Goal: Transaction & Acquisition: Subscribe to service/newsletter

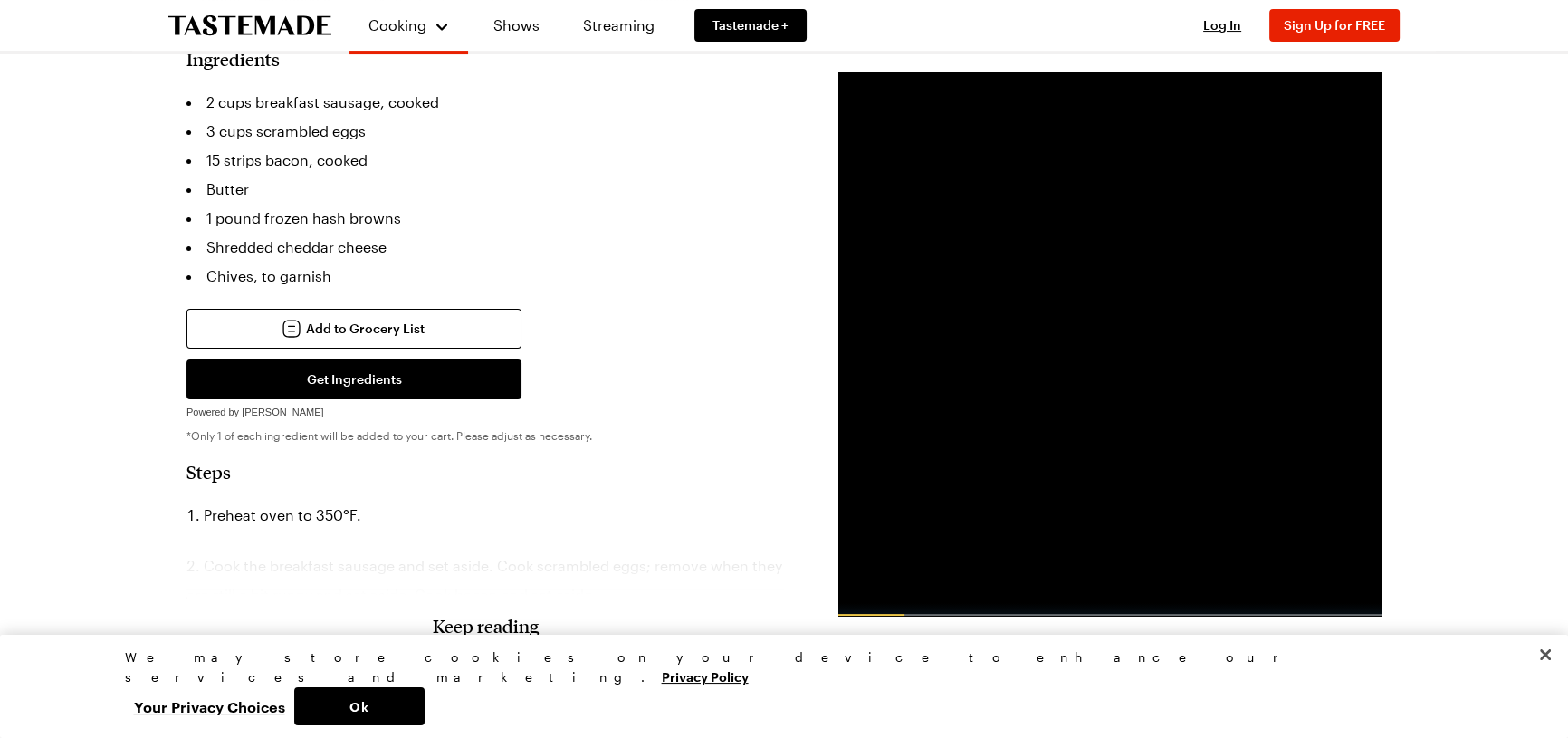
scroll to position [576, 0]
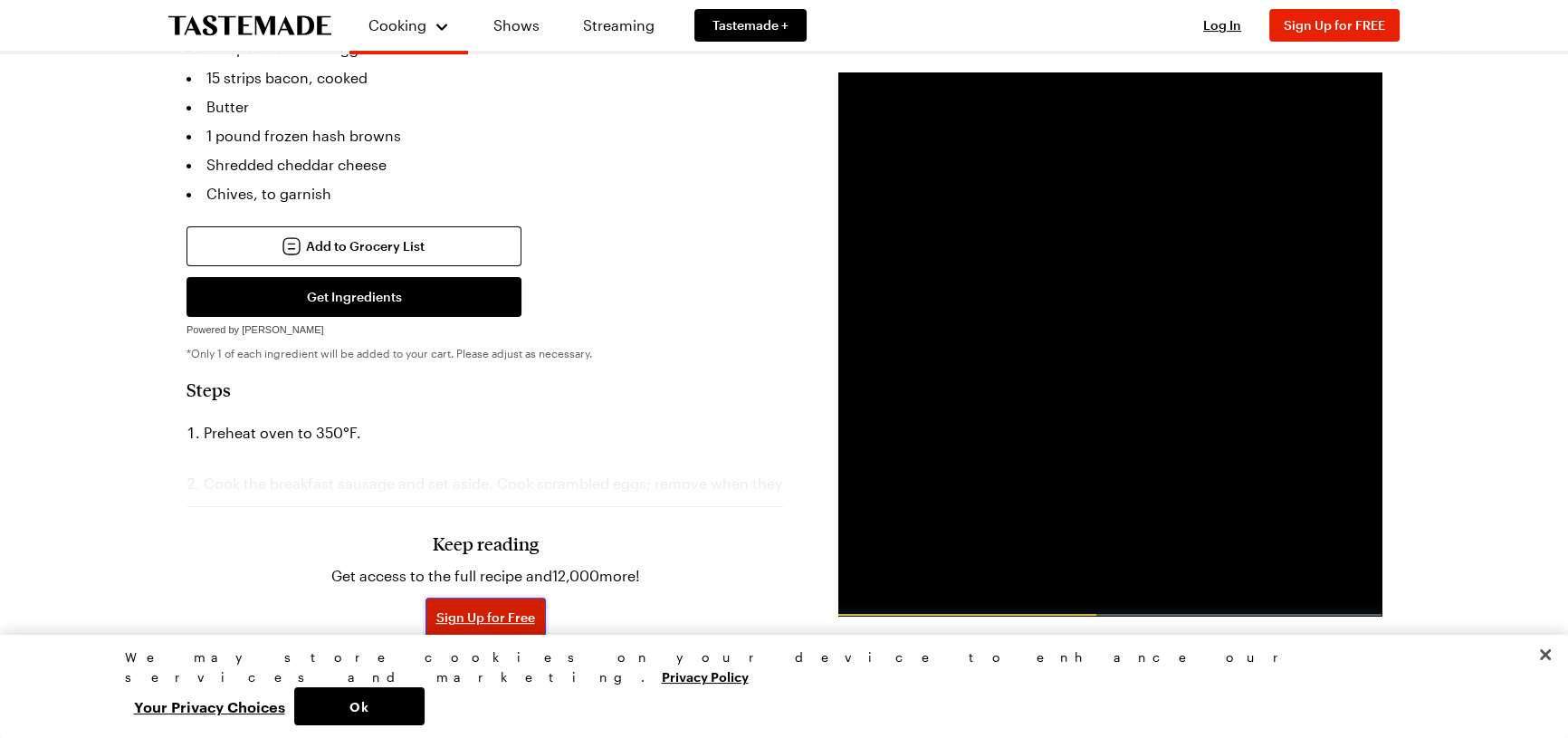
click at [498, 609] on span "Sign Up for Free" at bounding box center [485, 618] width 99 height 18
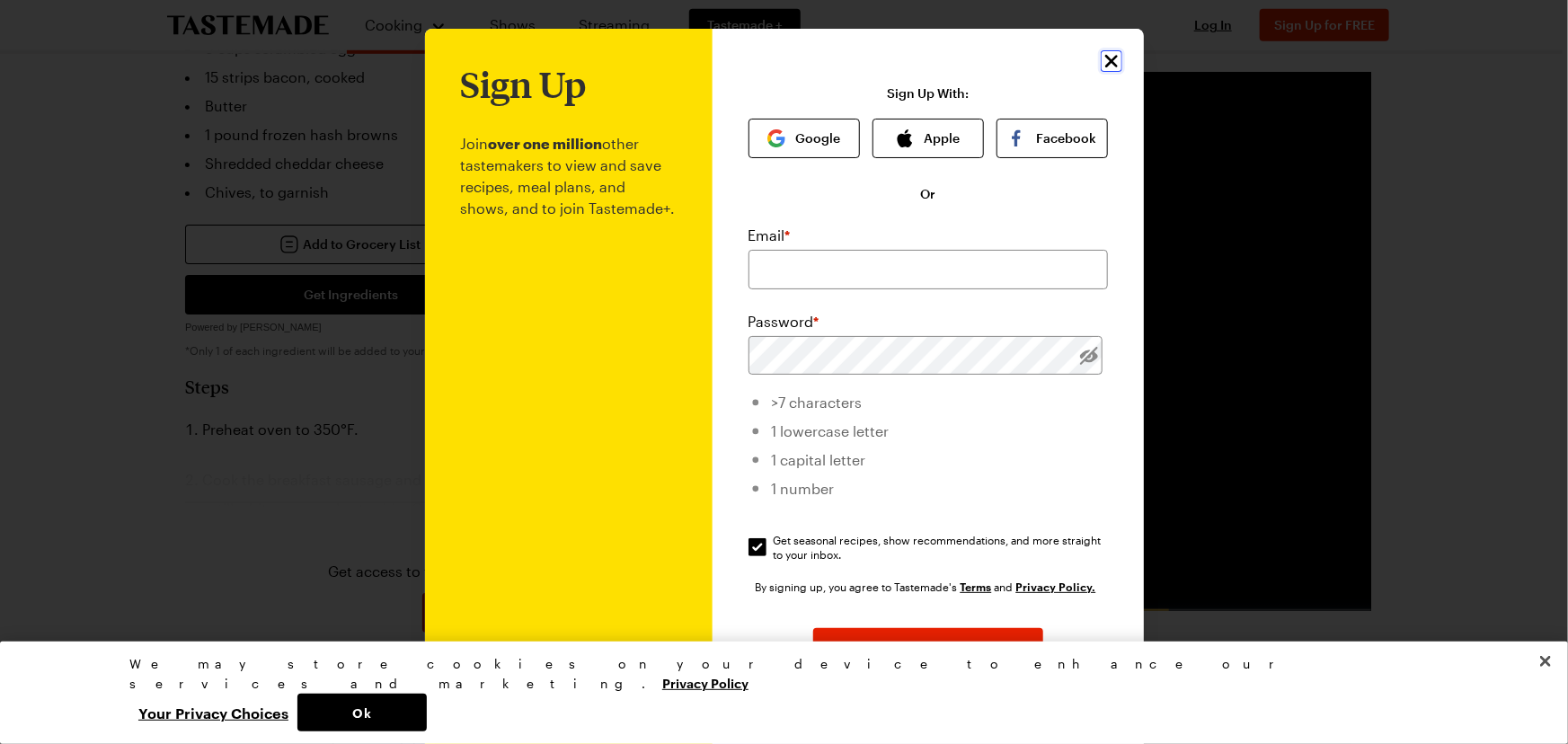
click at [1101, 61] on icon "Close" at bounding box center [1112, 61] width 22 height 22
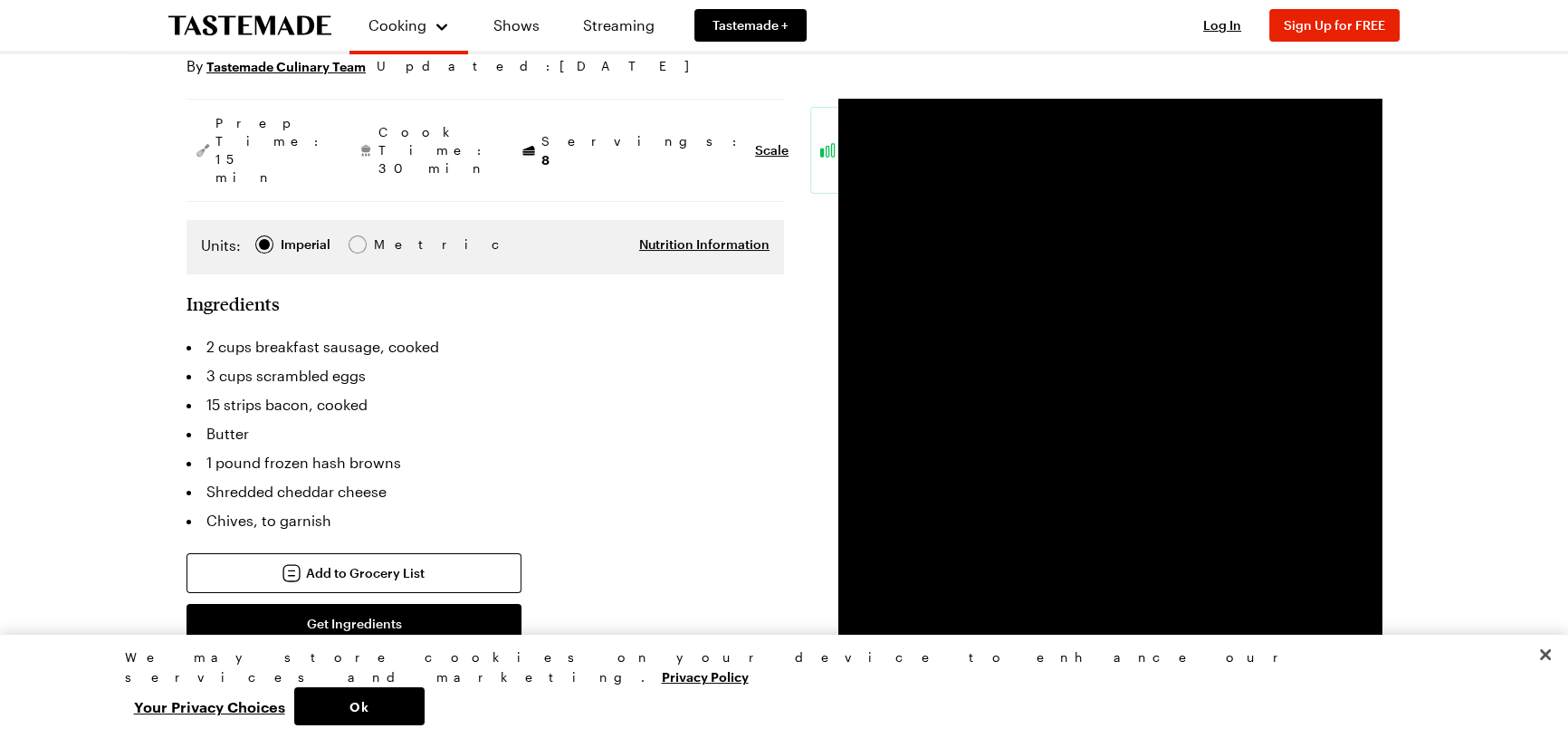
scroll to position [246, 0]
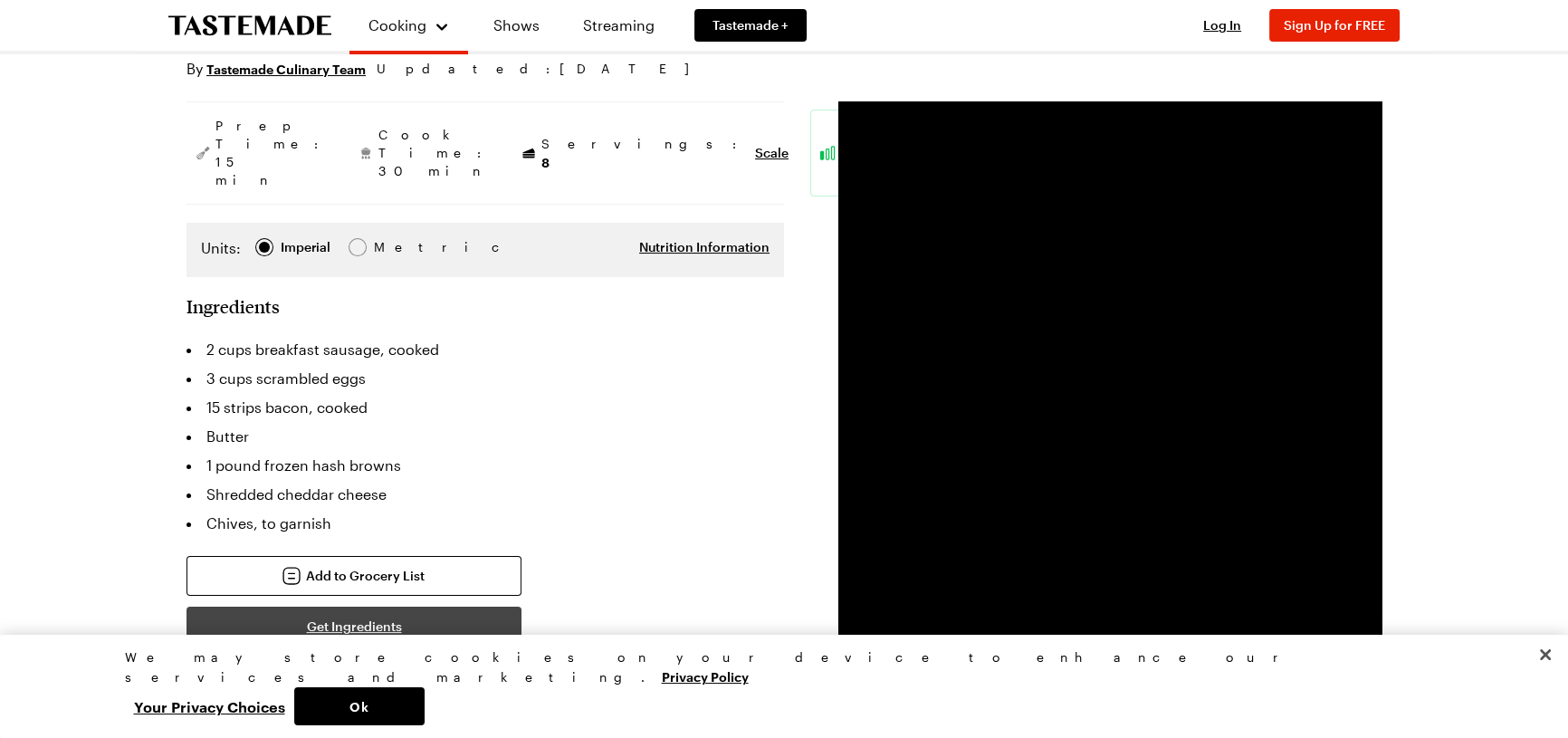
click at [448, 607] on button "Get Ingredients" at bounding box center [353, 627] width 335 height 40
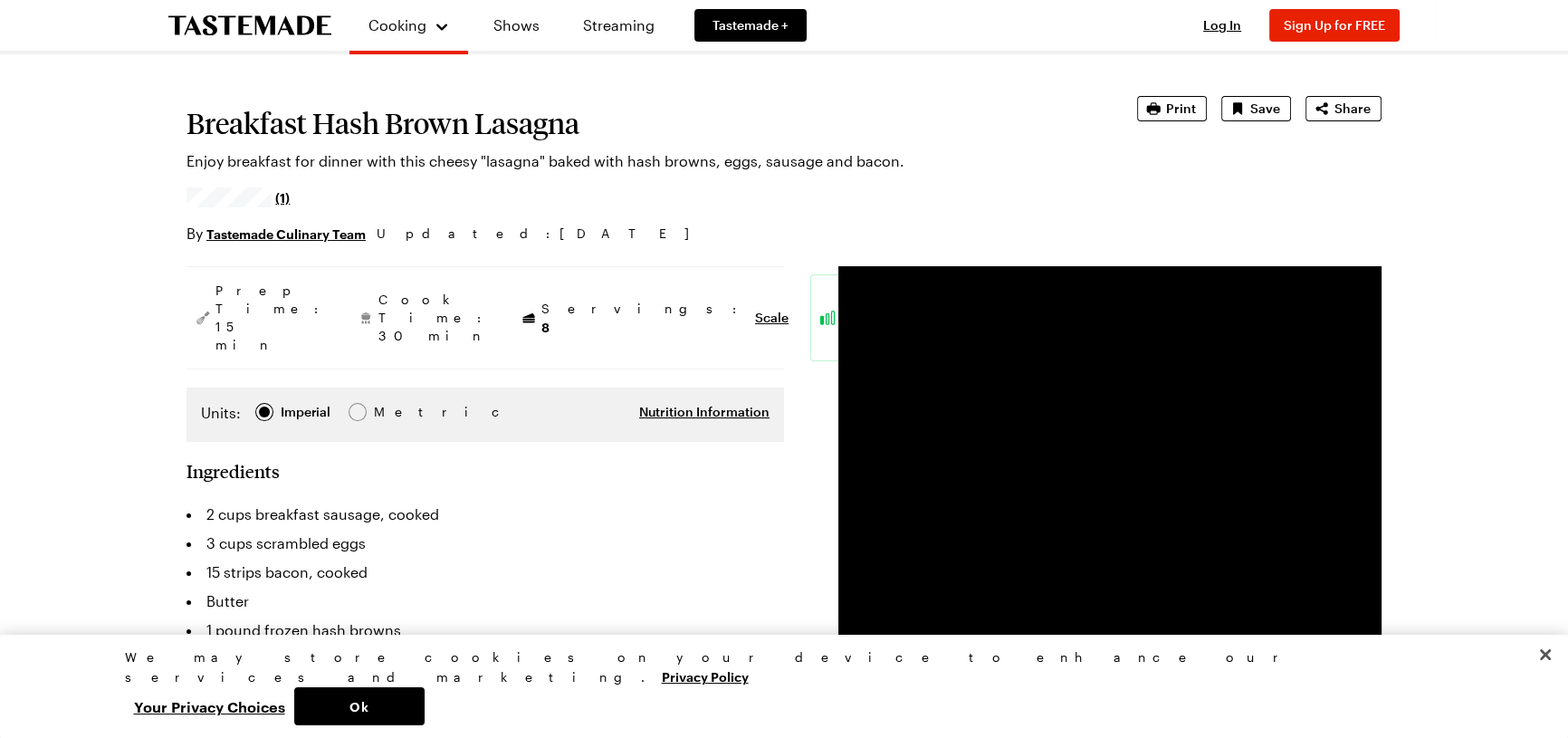
scroll to position [0, 0]
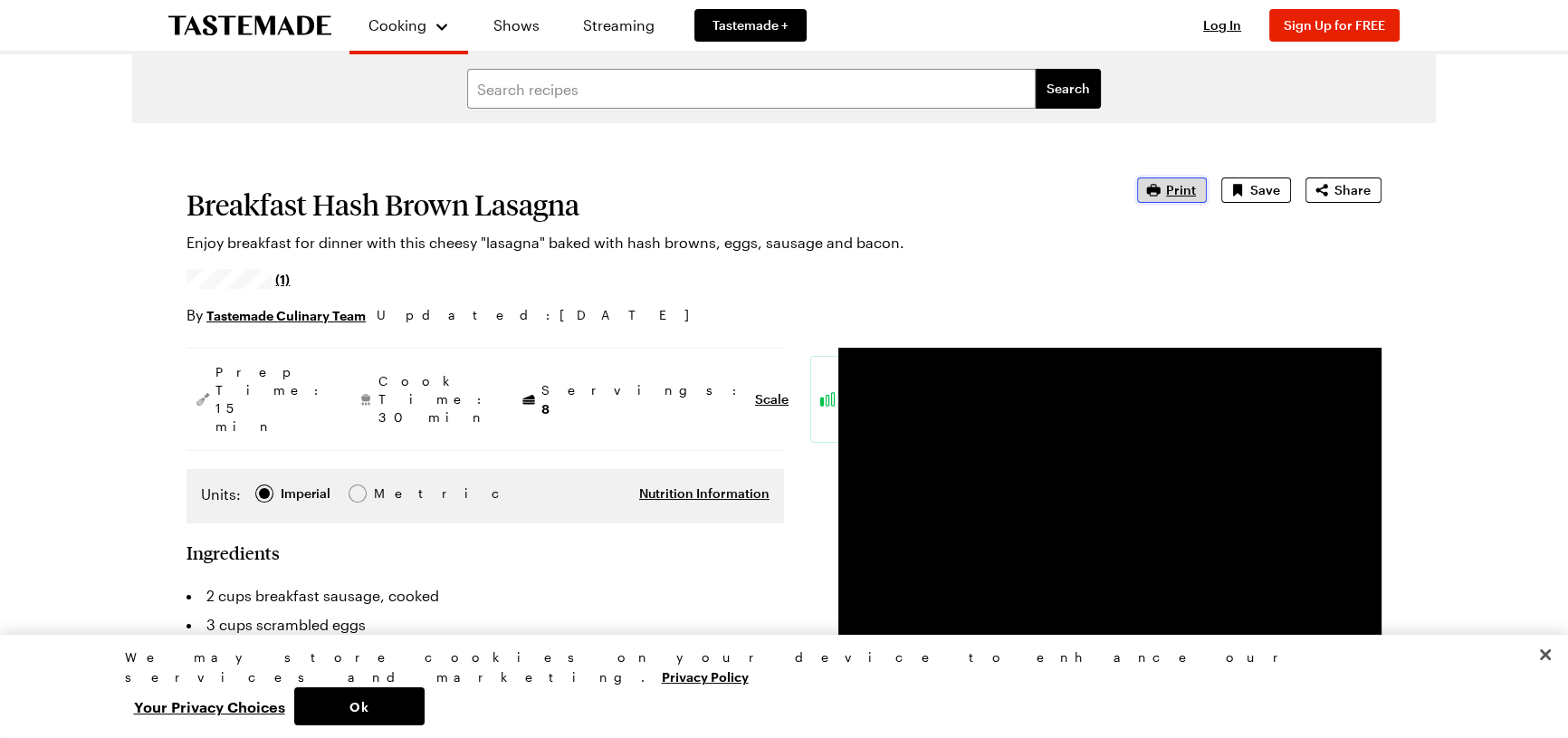
click at [1185, 190] on span "Print" at bounding box center [1180, 190] width 30 height 18
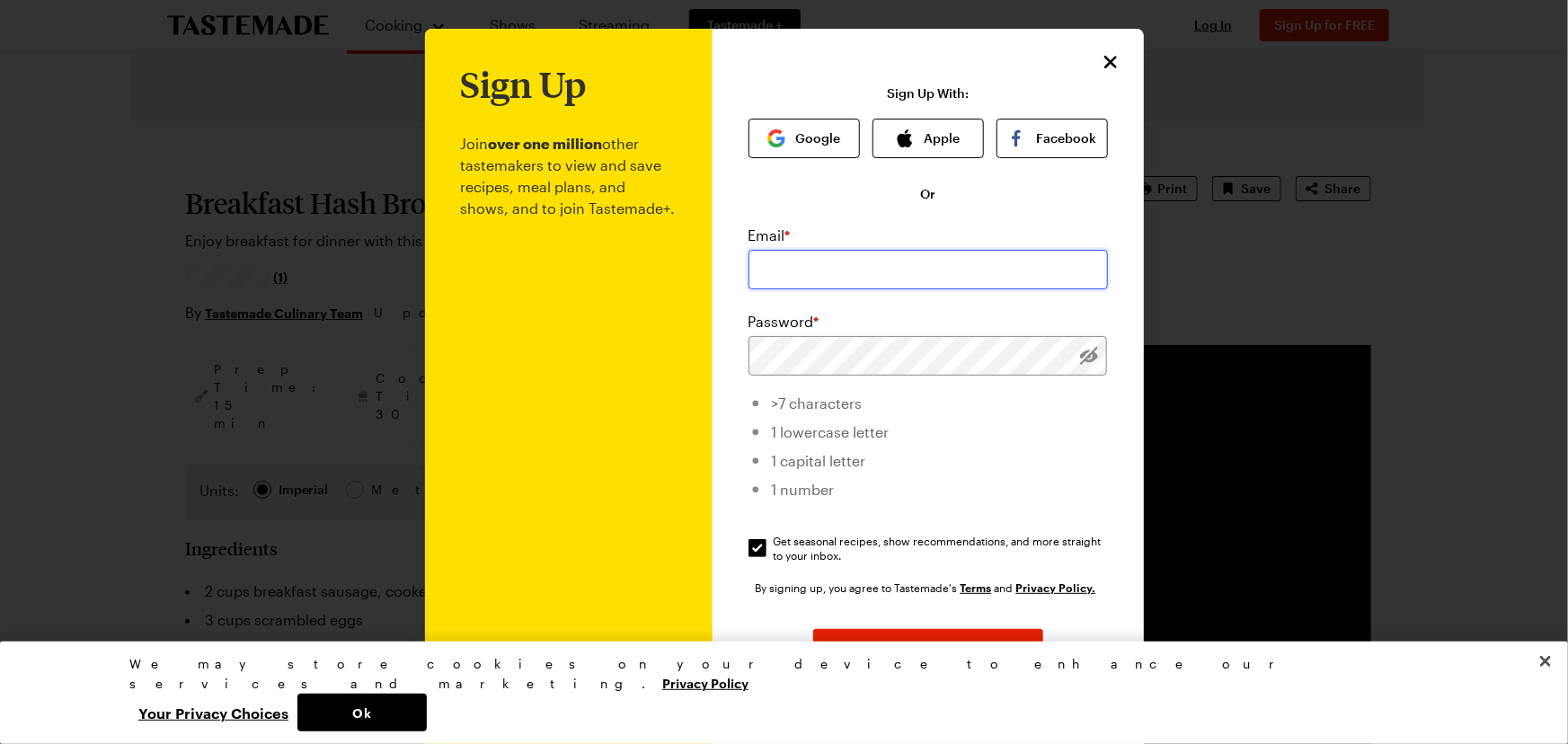
click at [819, 264] on input "email" at bounding box center [928, 270] width 360 height 40
type input "patshea1730@gmail.com"
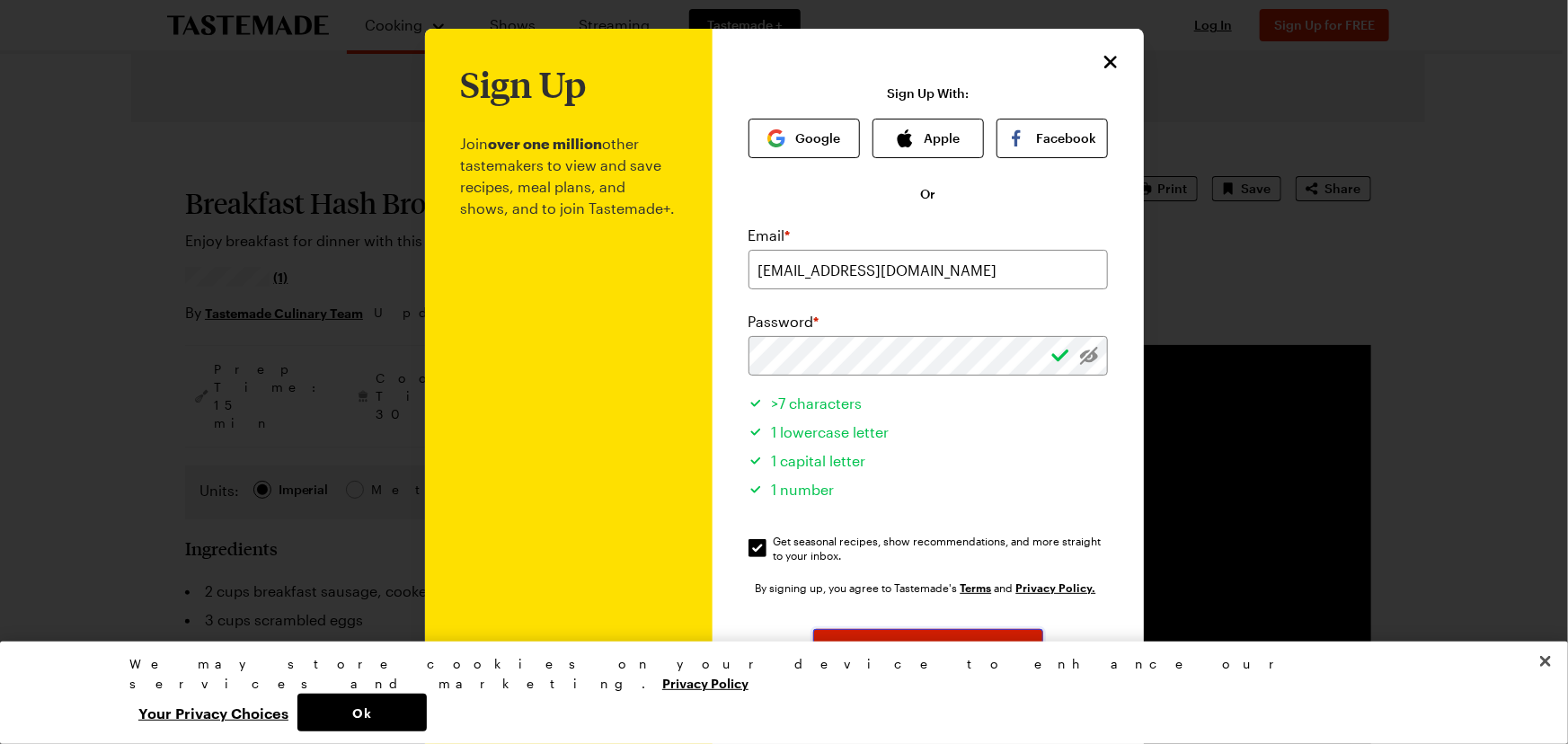
click at [934, 647] on span "Sign Up" at bounding box center [927, 648] width 48 height 18
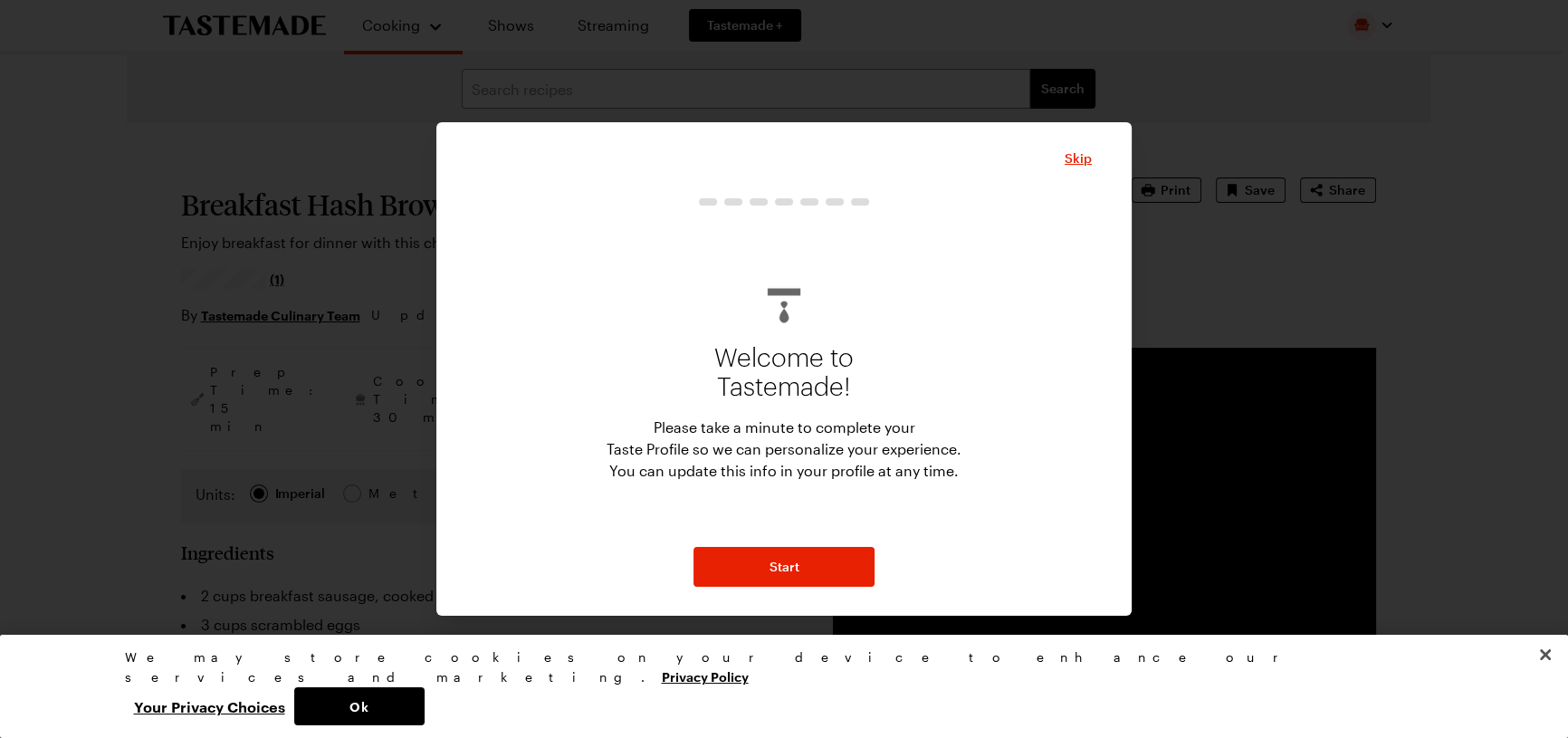
type textarea "x"
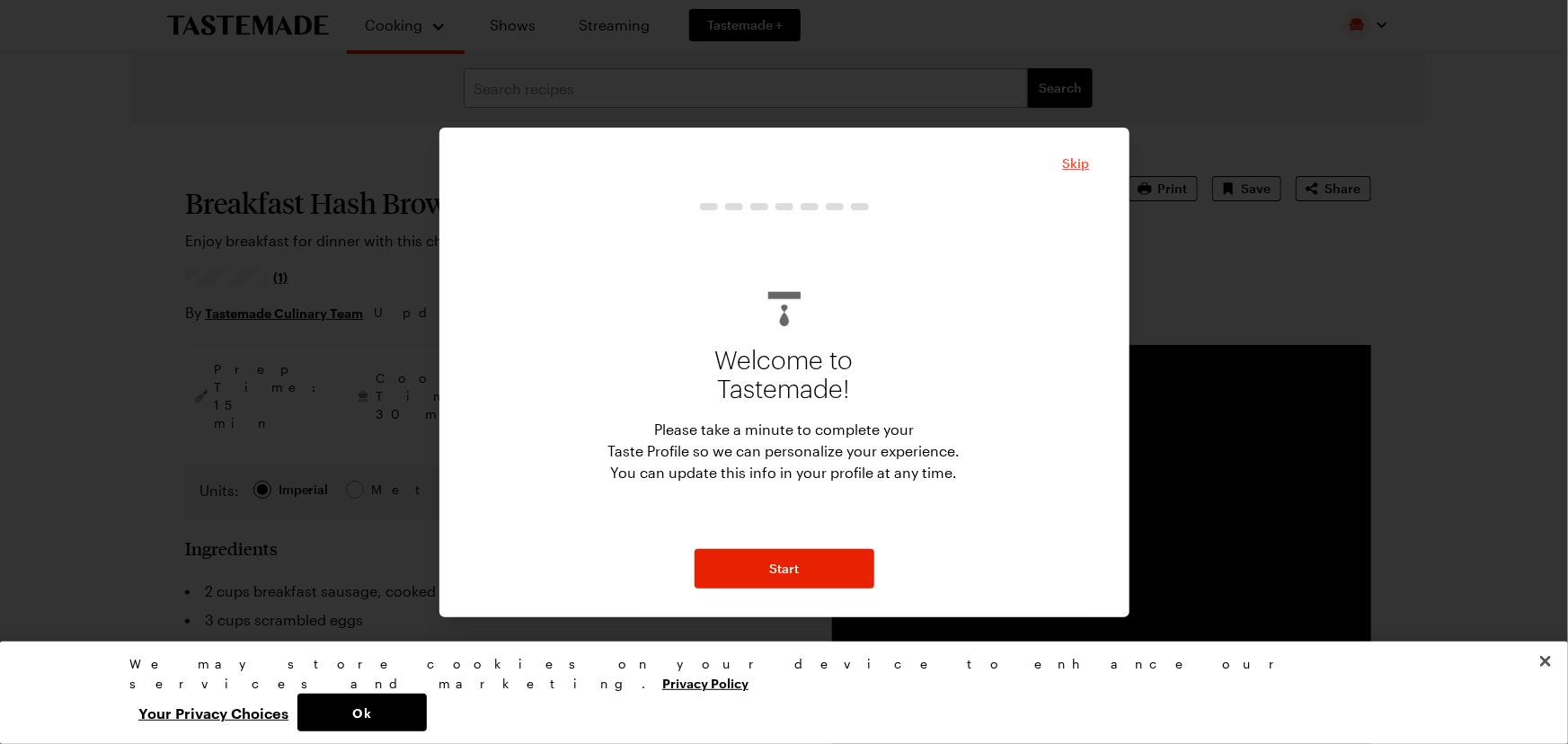
click at [1078, 161] on span "Skip" at bounding box center [1077, 163] width 27 height 18
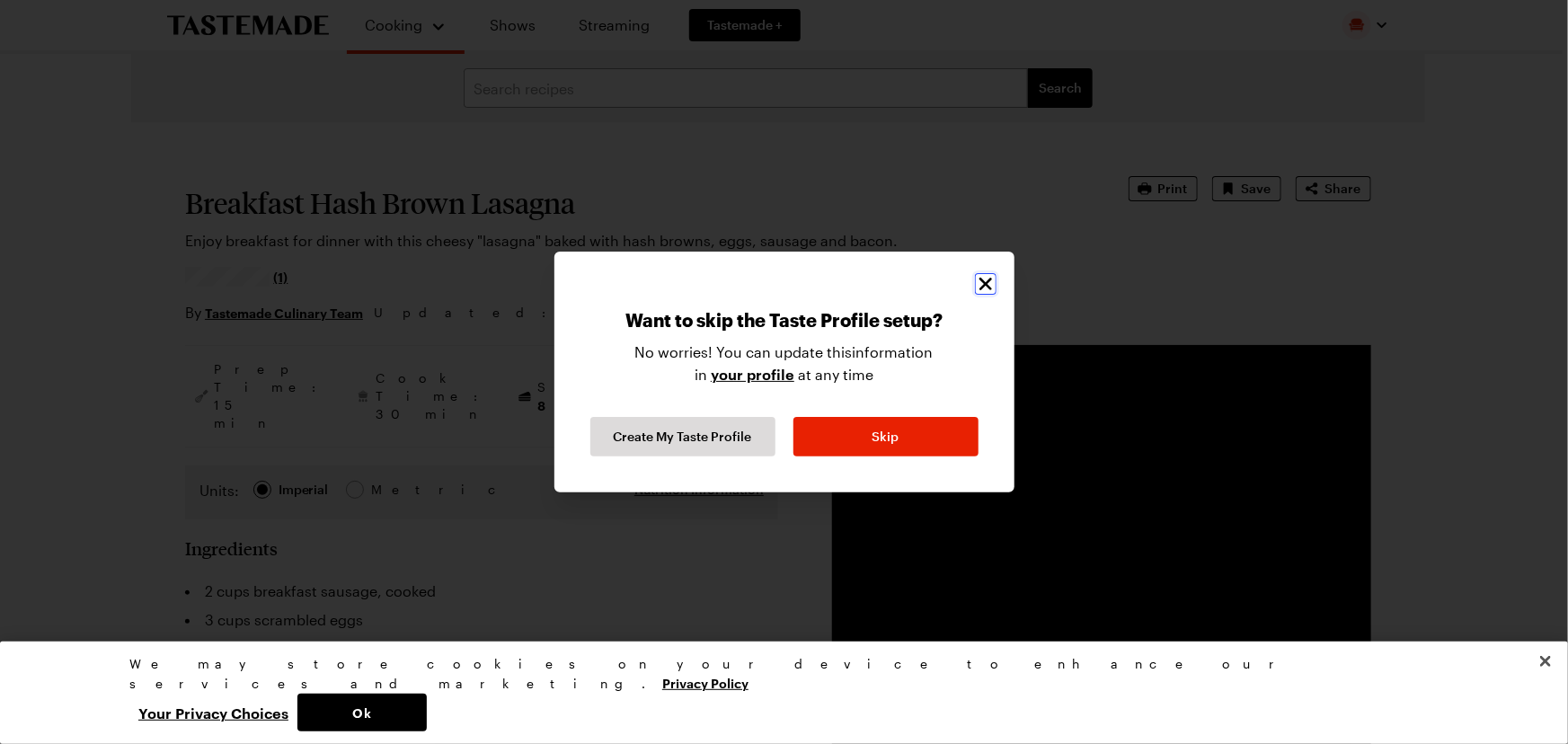
click at [982, 283] on icon "Close" at bounding box center [986, 284] width 22 height 22
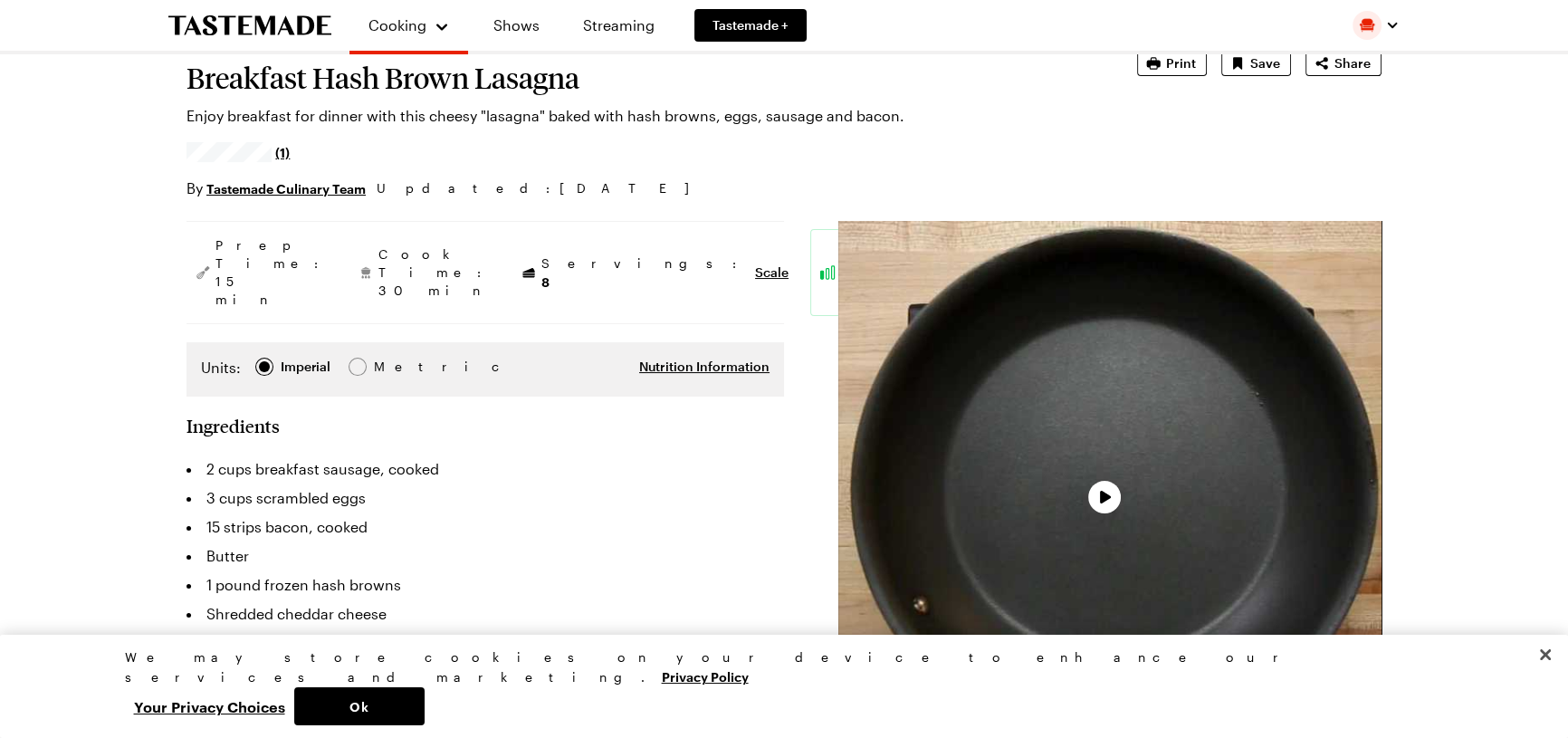
type textarea "x"
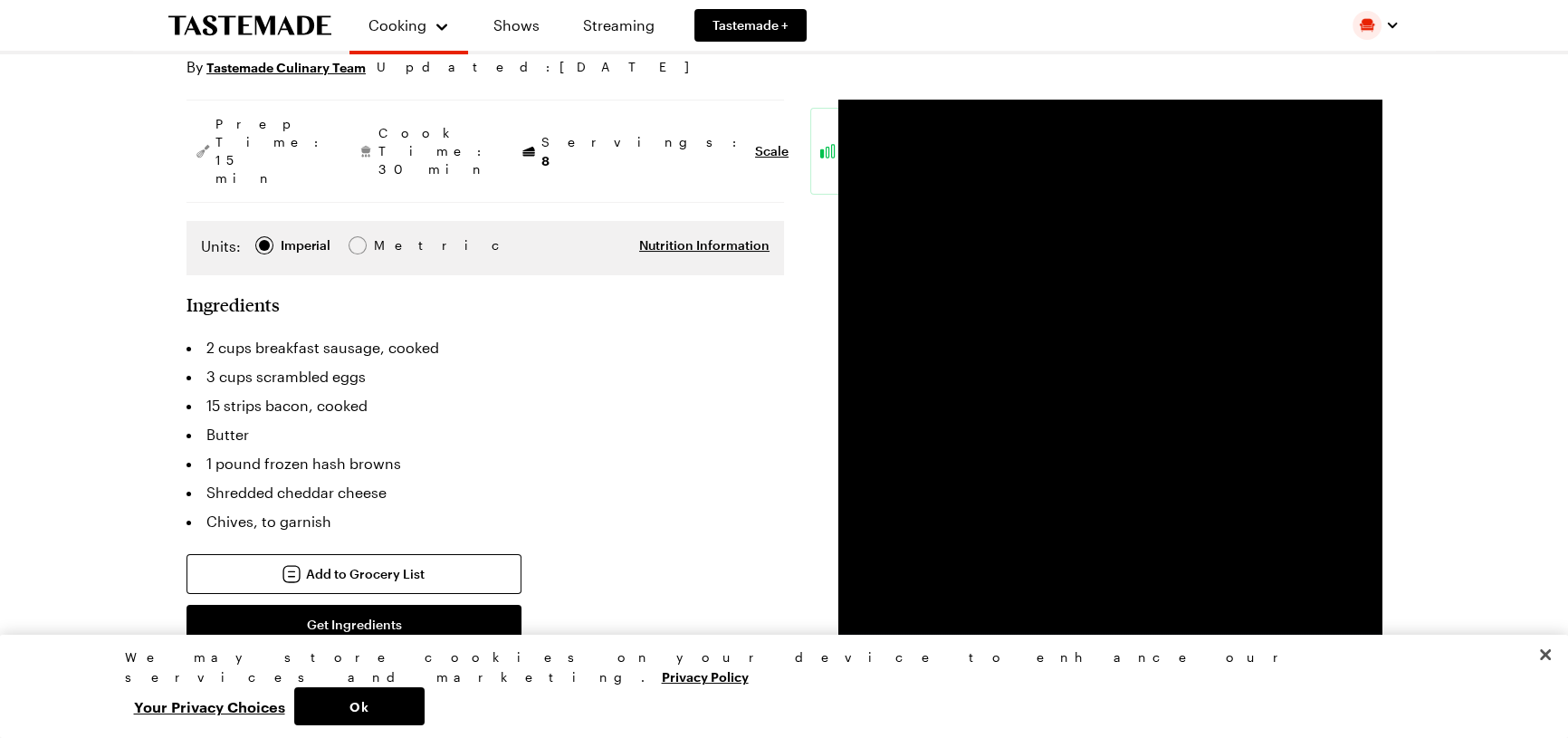
scroll to position [246, 0]
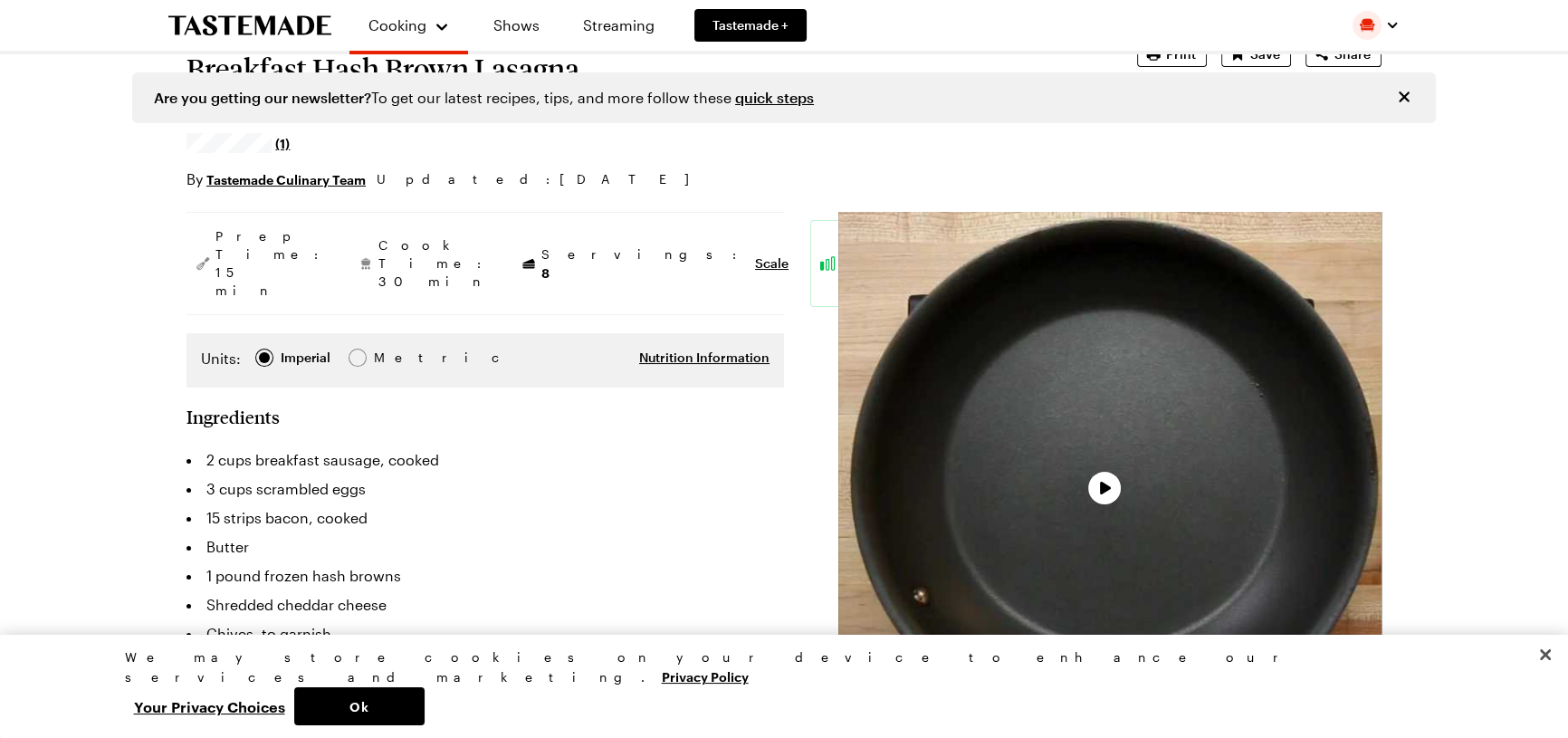
type textarea "x"
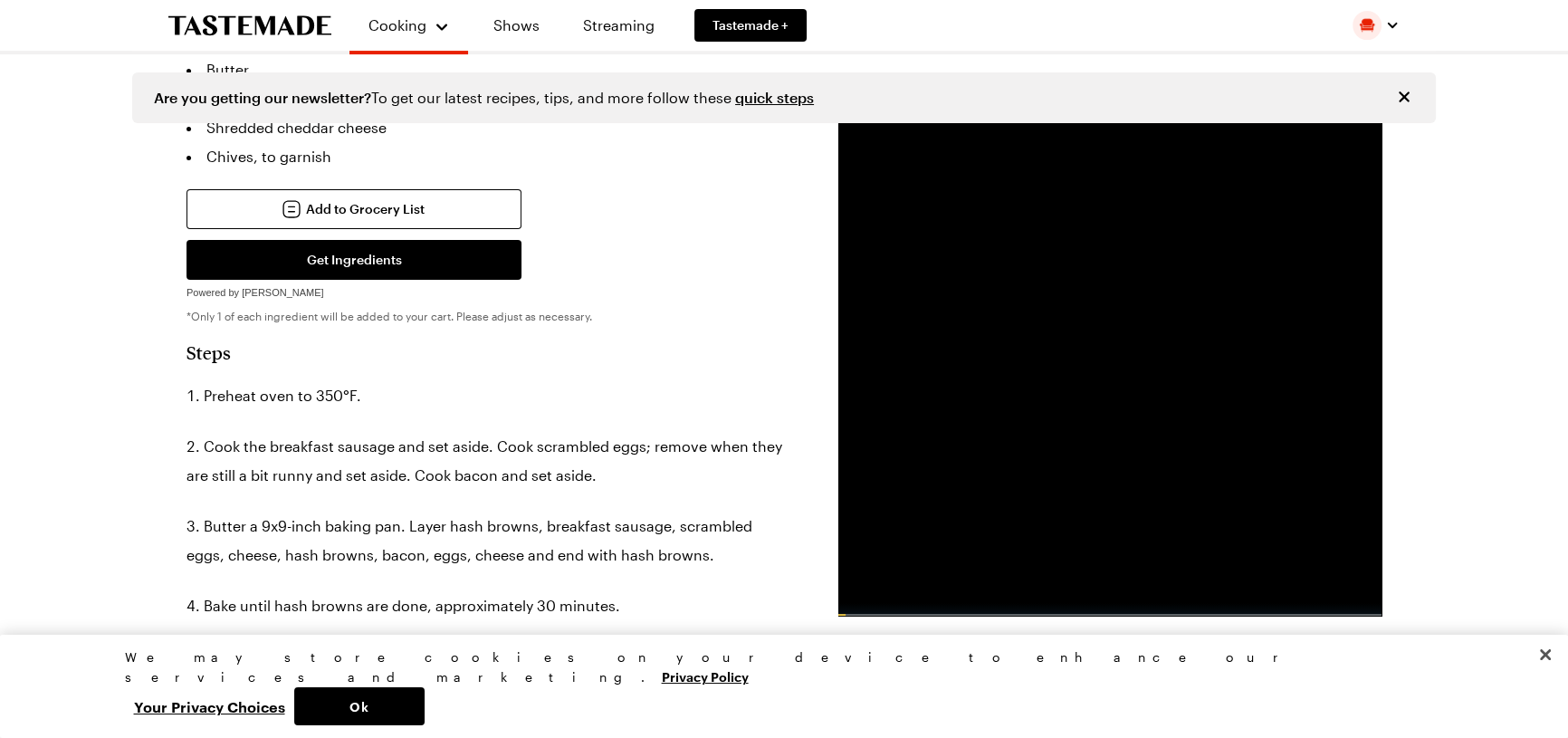
scroll to position [576, 0]
